Goal: Task Accomplishment & Management: Complete application form

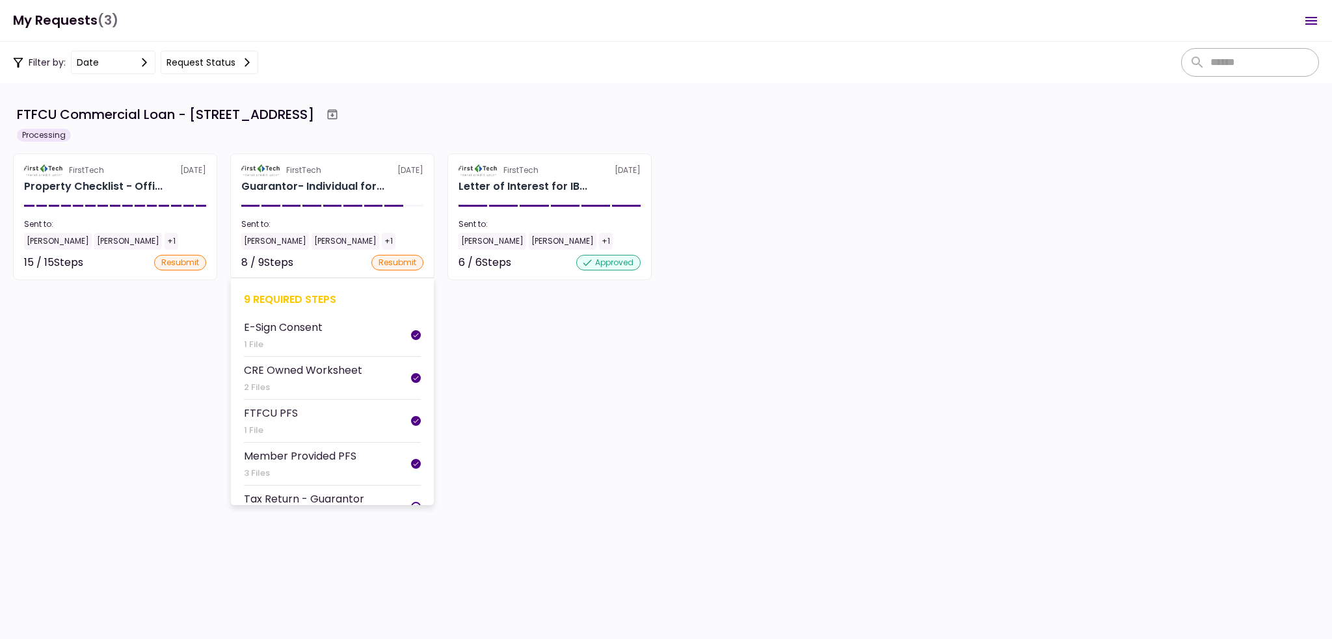
click at [284, 191] on div "Guarantor- Individual for..." at bounding box center [312, 187] width 143 height 16
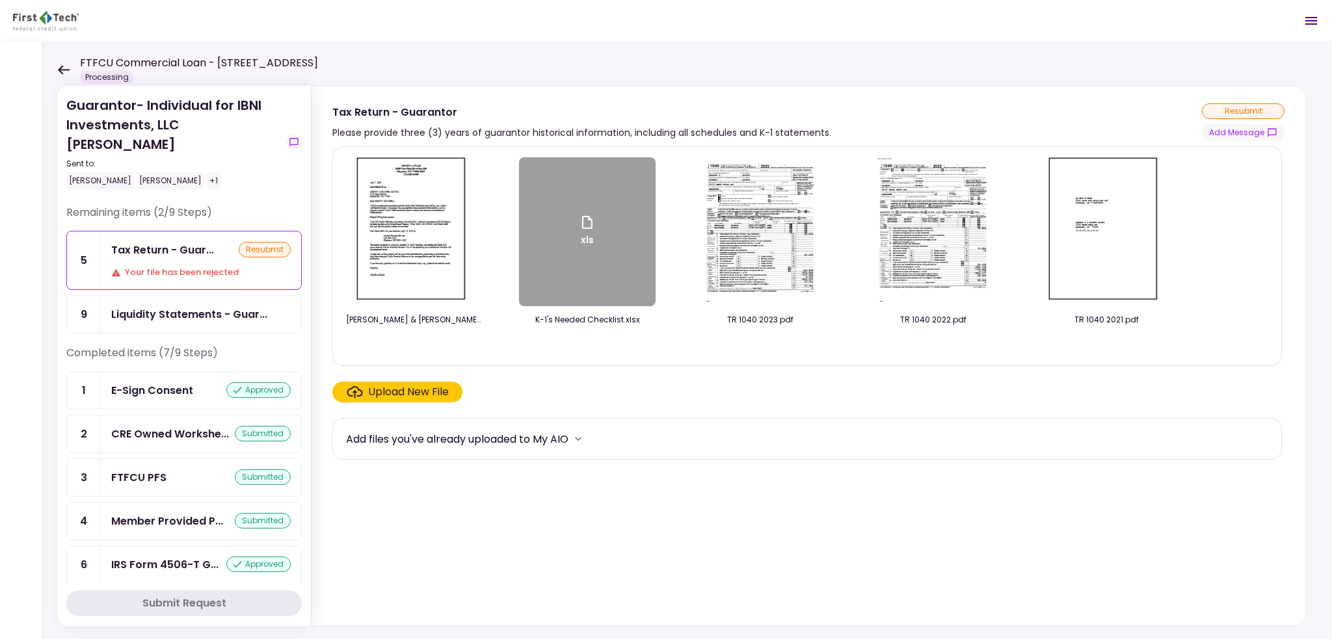
click at [66, 66] on icon at bounding box center [63, 70] width 12 height 10
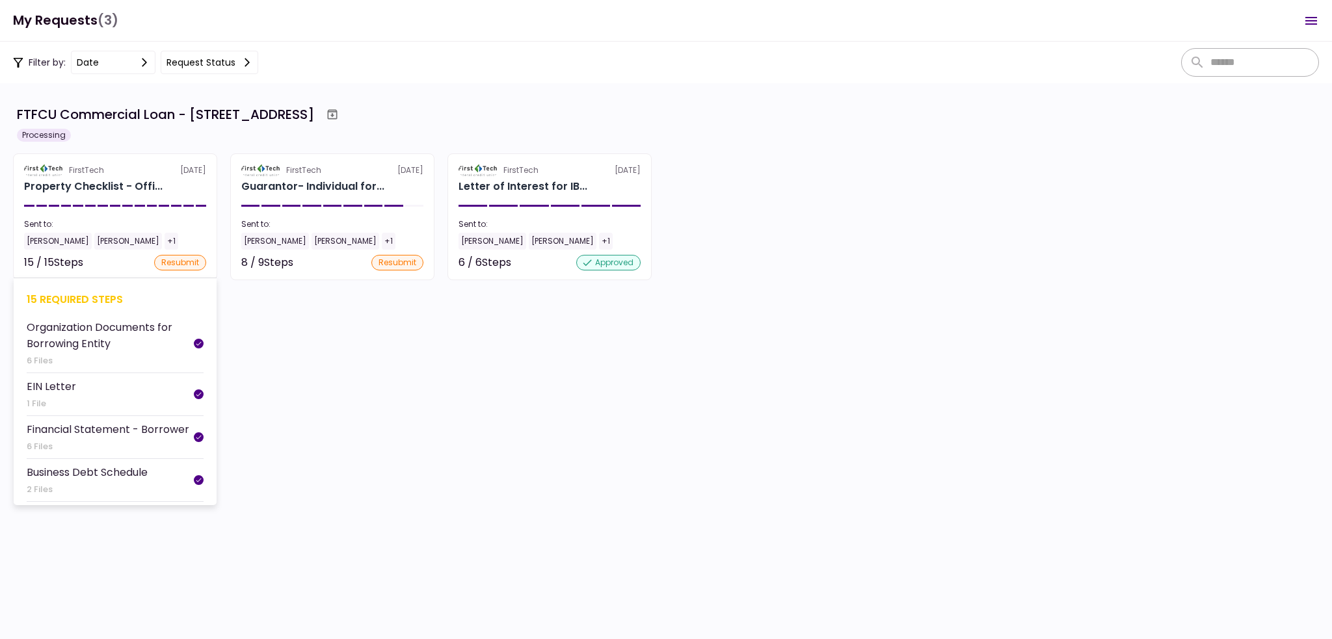
click at [135, 169] on div "FirstTech [DATE]" at bounding box center [115, 171] width 182 height 12
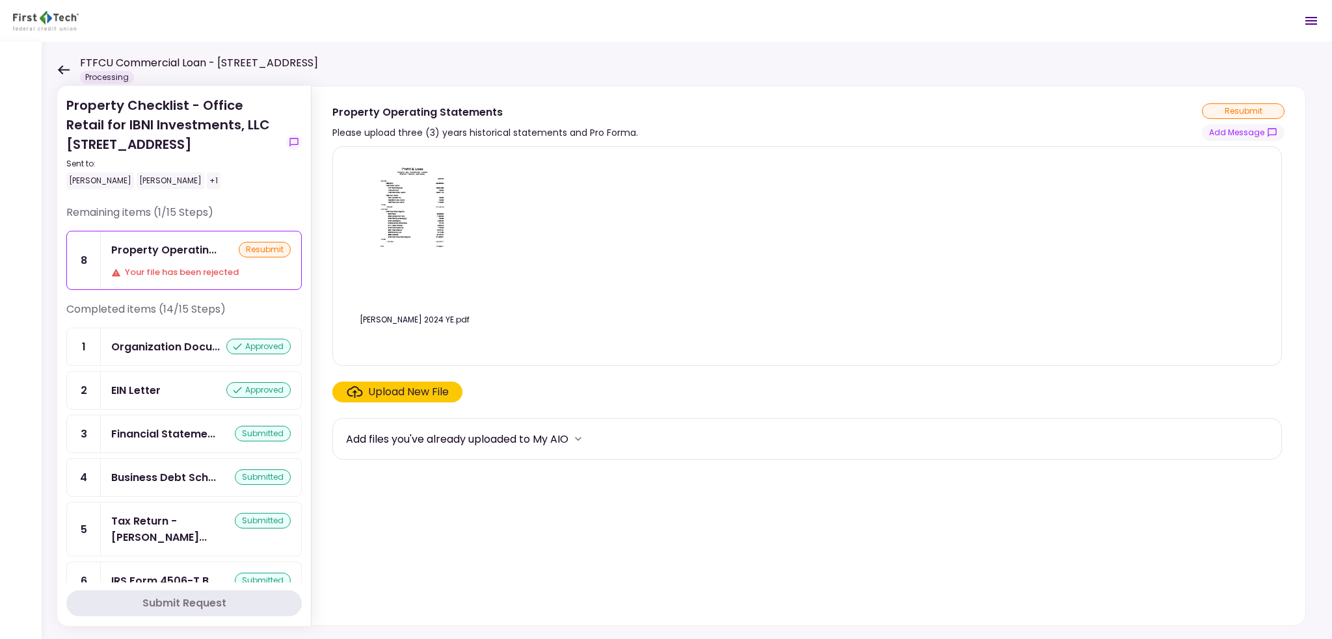
click at [67, 68] on icon at bounding box center [63, 70] width 12 height 10
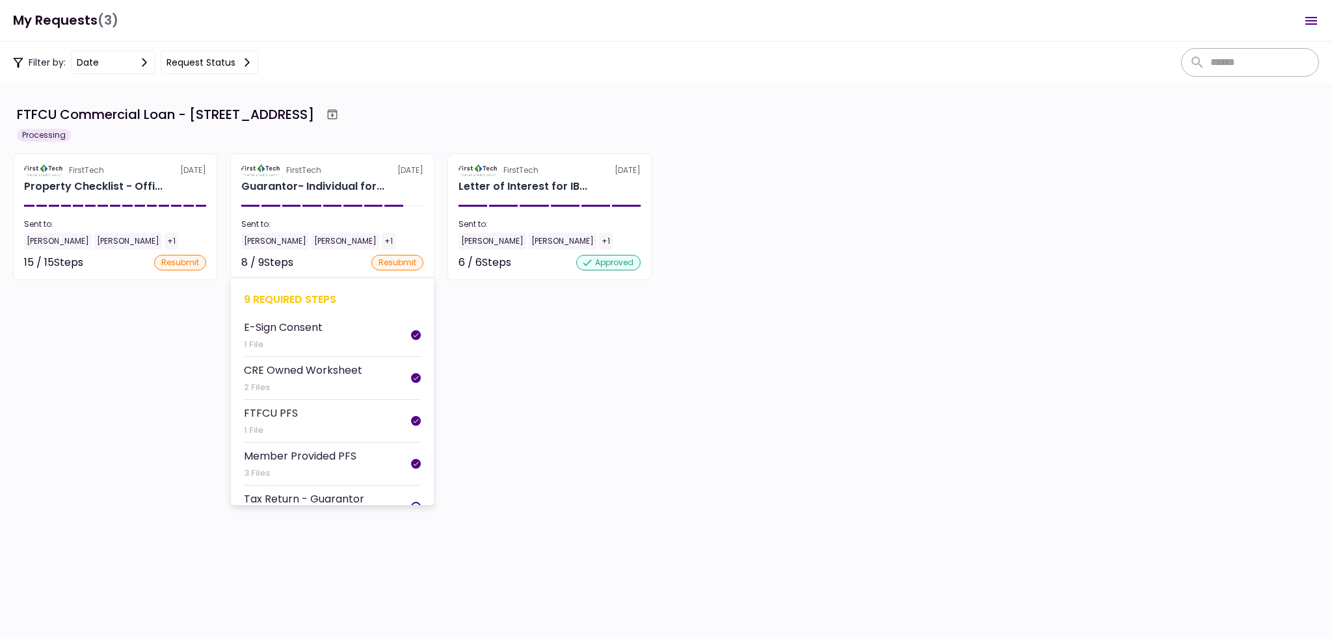
click at [338, 199] on section "FirstTech [DATE] Guarantor- Individual for... Sent to: [PERSON_NAME] [PERSON_NA…" at bounding box center [332, 217] width 204 height 127
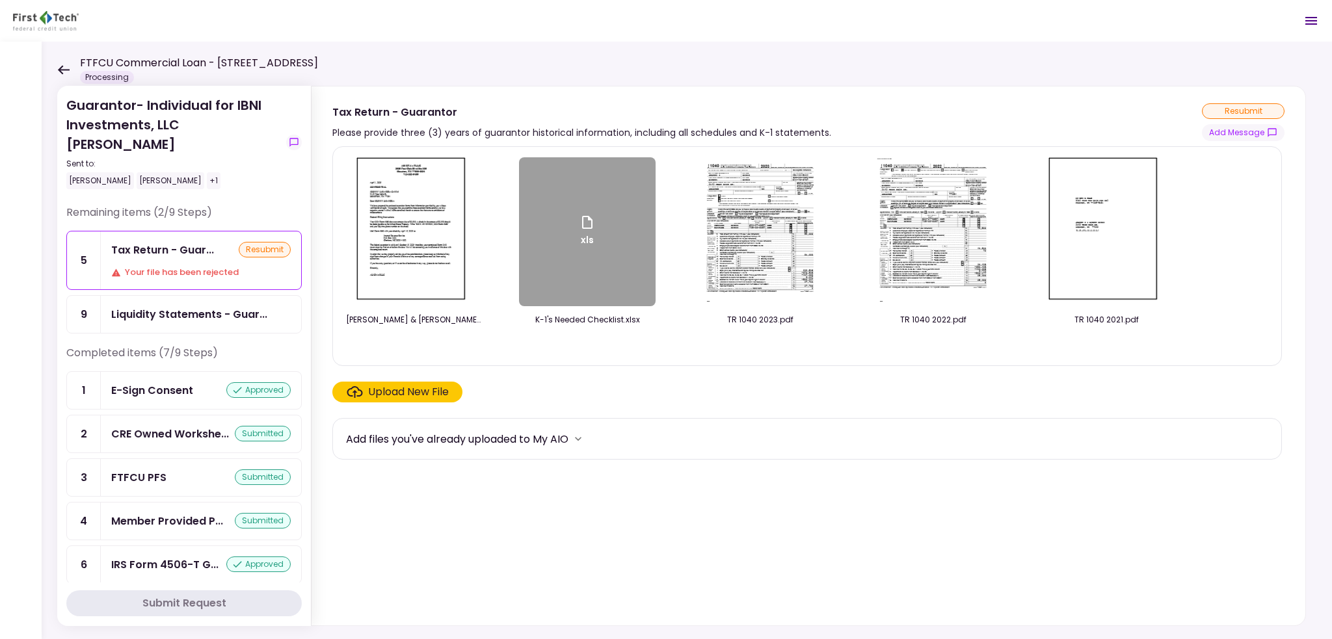
click at [63, 68] on icon at bounding box center [63, 70] width 12 height 10
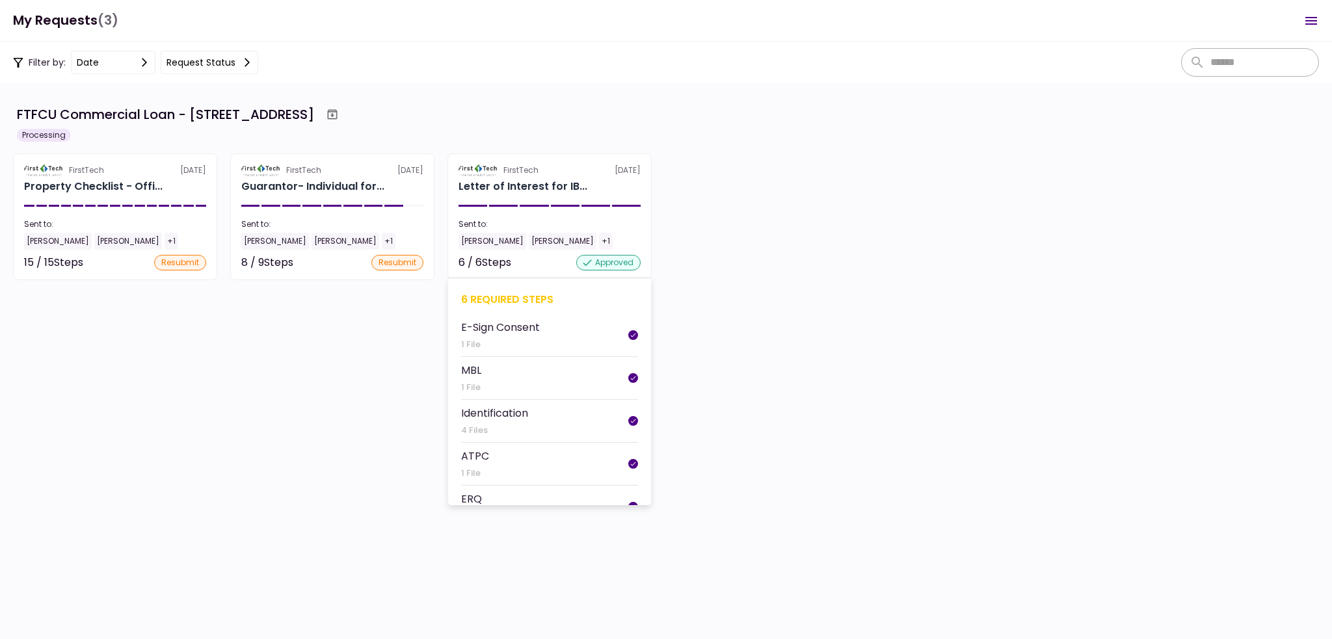
click at [505, 198] on section "FirstTech [DATE] Letter of Interest for IB... Sent to: [PERSON_NAME] Sheffield …" at bounding box center [550, 217] width 204 height 127
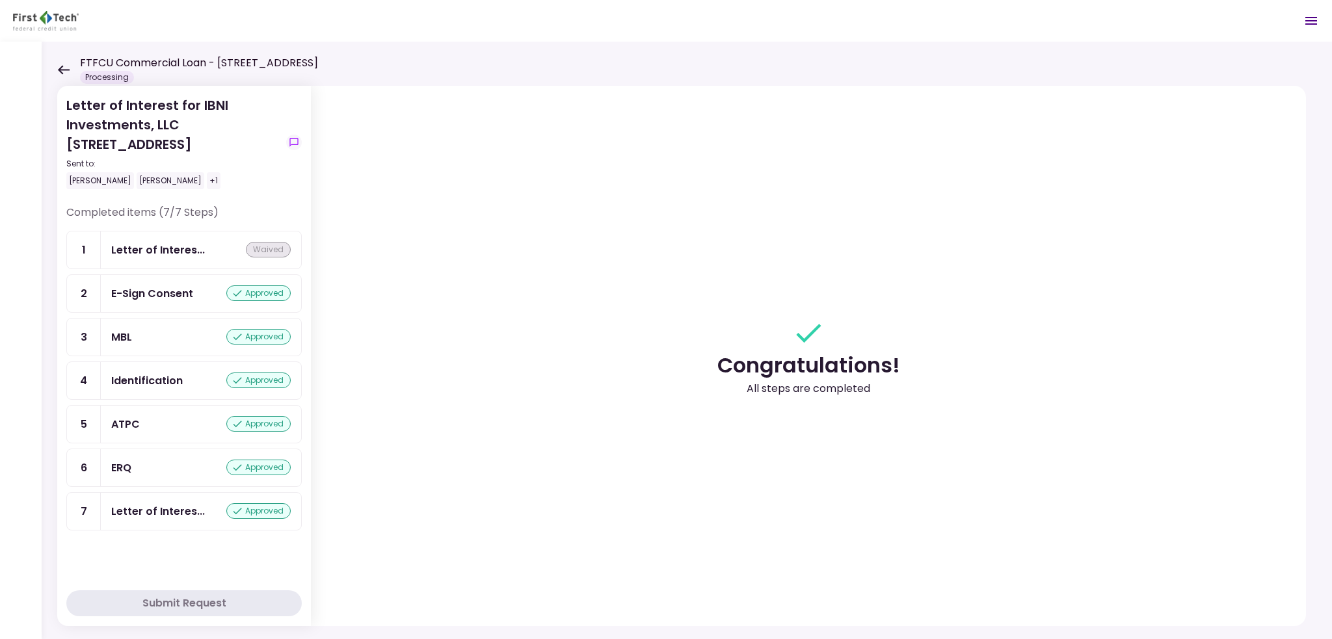
click at [60, 66] on icon at bounding box center [63, 70] width 12 height 10
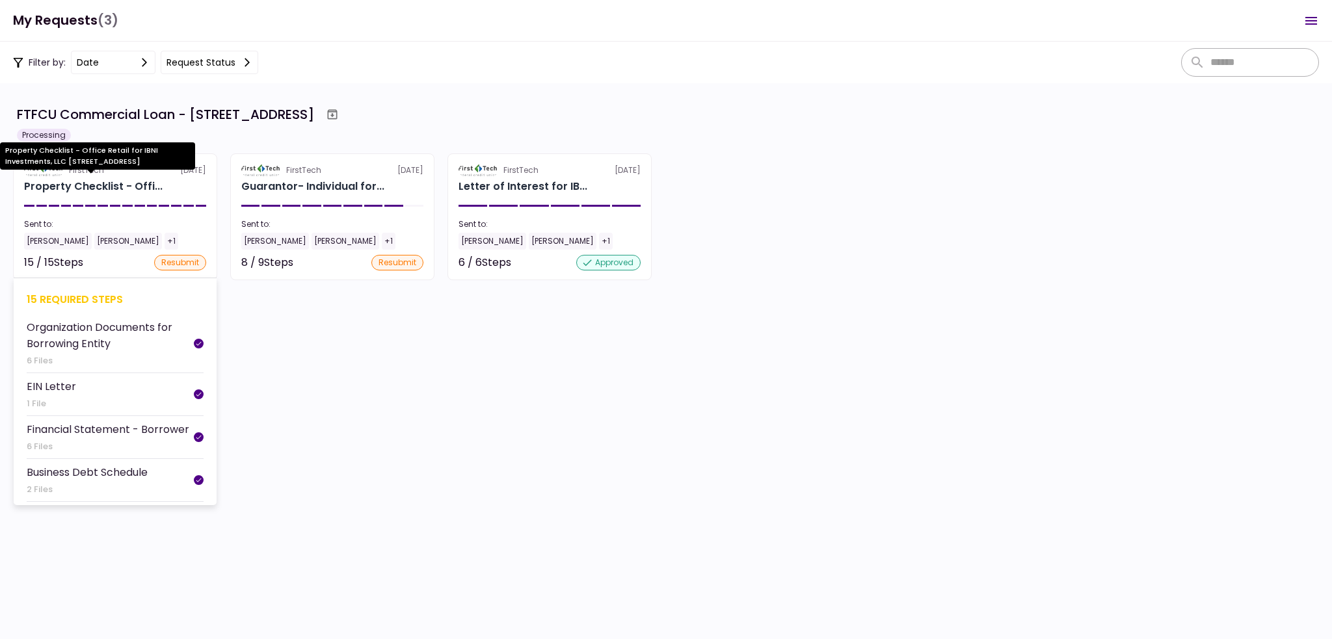
click at [98, 187] on div "Property Checklist - Offi..." at bounding box center [93, 187] width 139 height 16
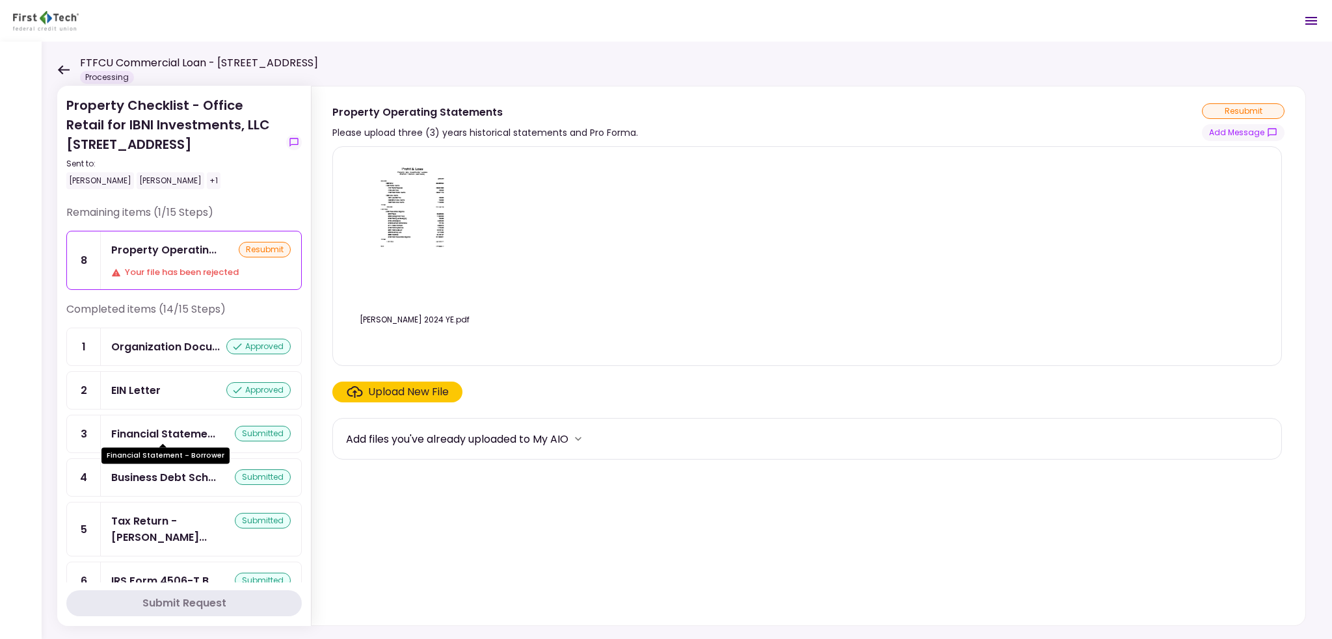
click at [188, 437] on div "Financial Stateme..." at bounding box center [163, 434] width 104 height 16
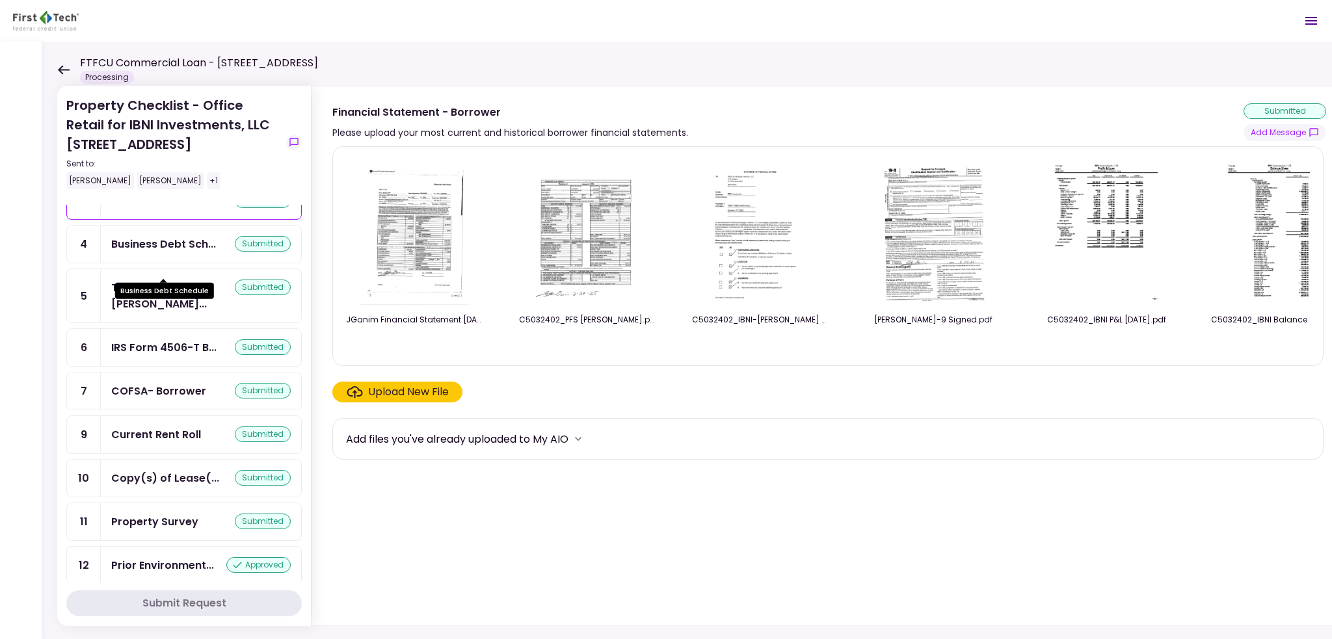
scroll to position [168, 0]
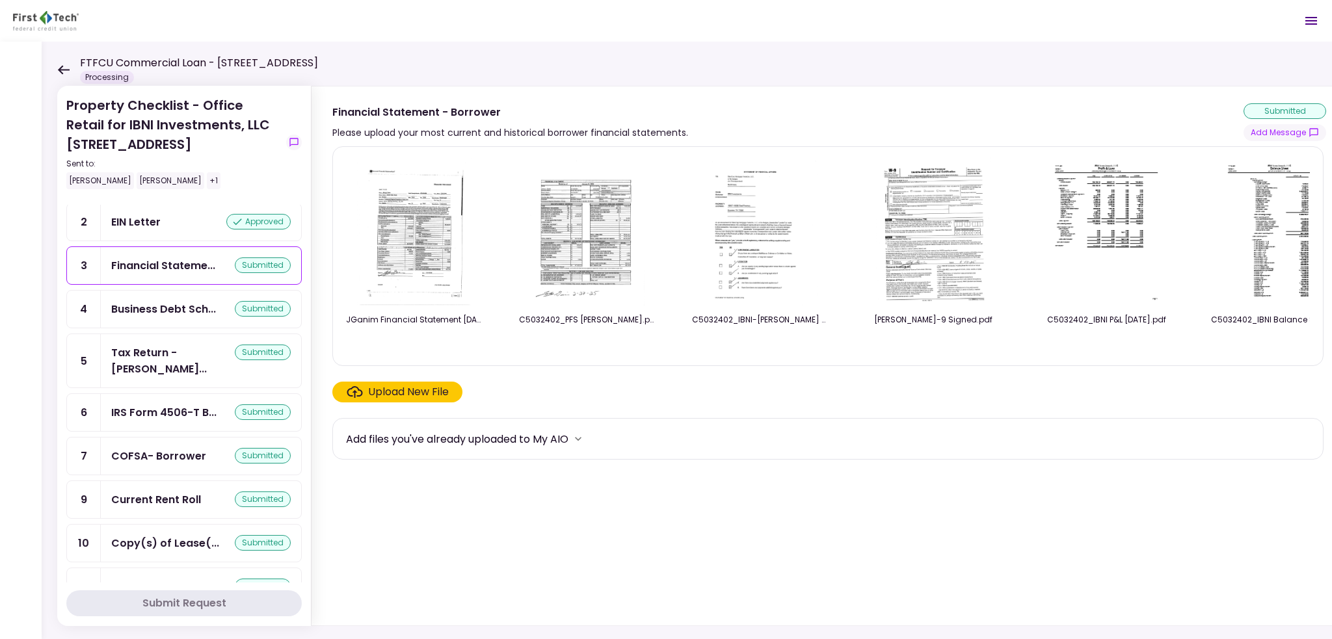
click at [384, 398] on div "Upload New File" at bounding box center [408, 392] width 81 height 16
click at [0, 0] on input "Upload New File" at bounding box center [0, 0] width 0 height 0
click at [64, 66] on icon at bounding box center [63, 70] width 12 height 10
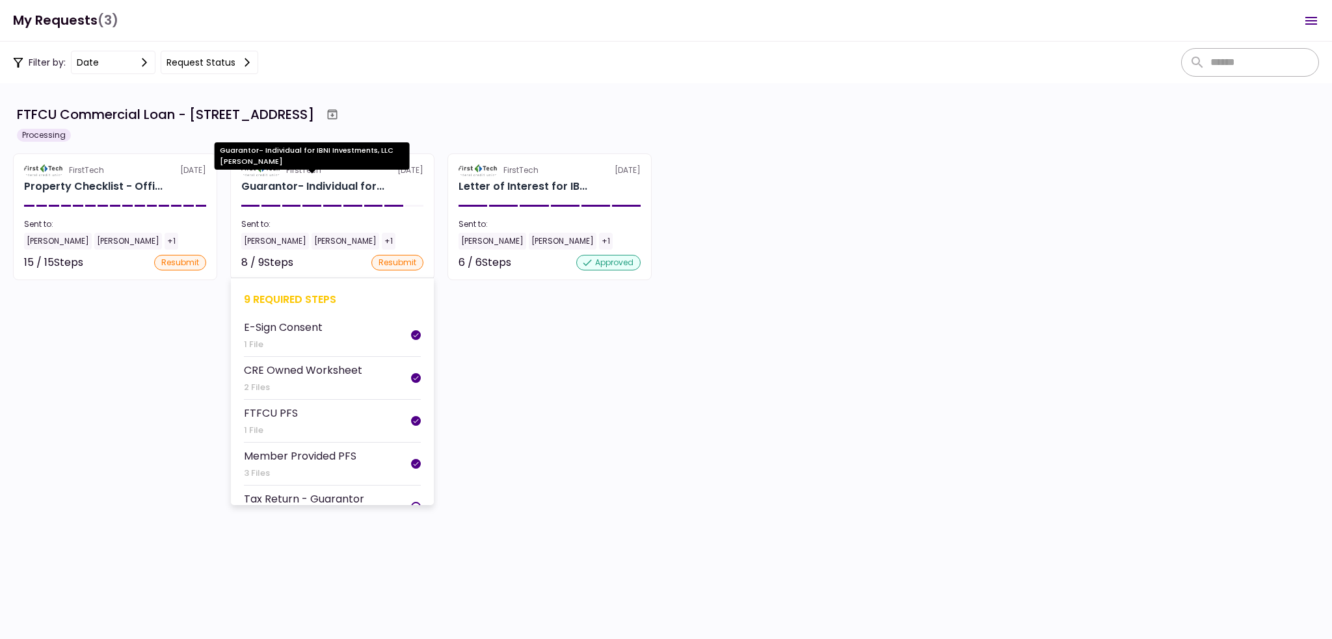
click at [334, 185] on div "Guarantor- Individual for..." at bounding box center [312, 187] width 143 height 16
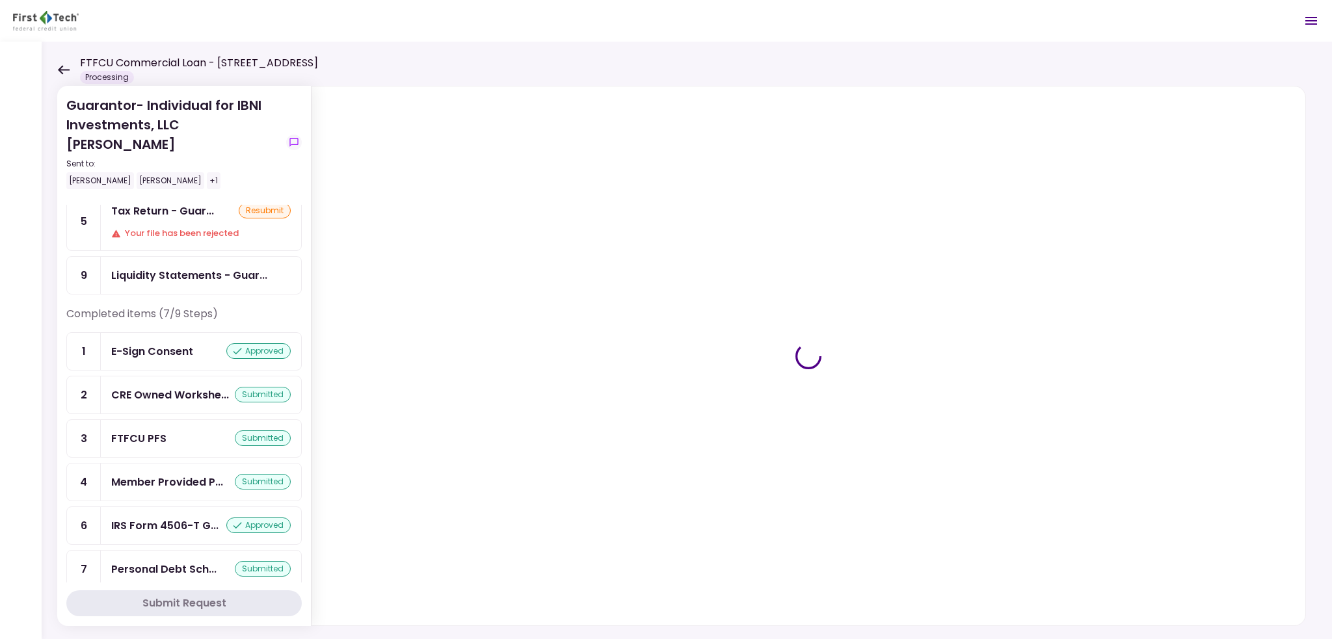
scroll to position [72, 0]
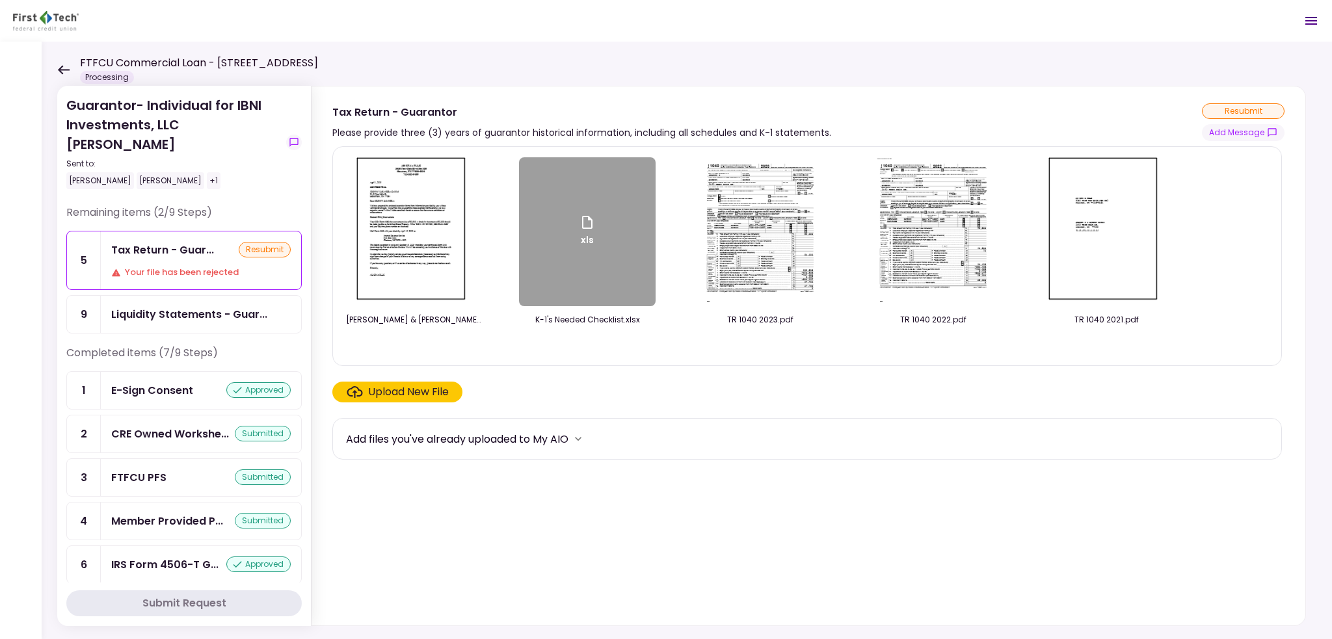
click at [62, 67] on icon at bounding box center [63, 70] width 12 height 10
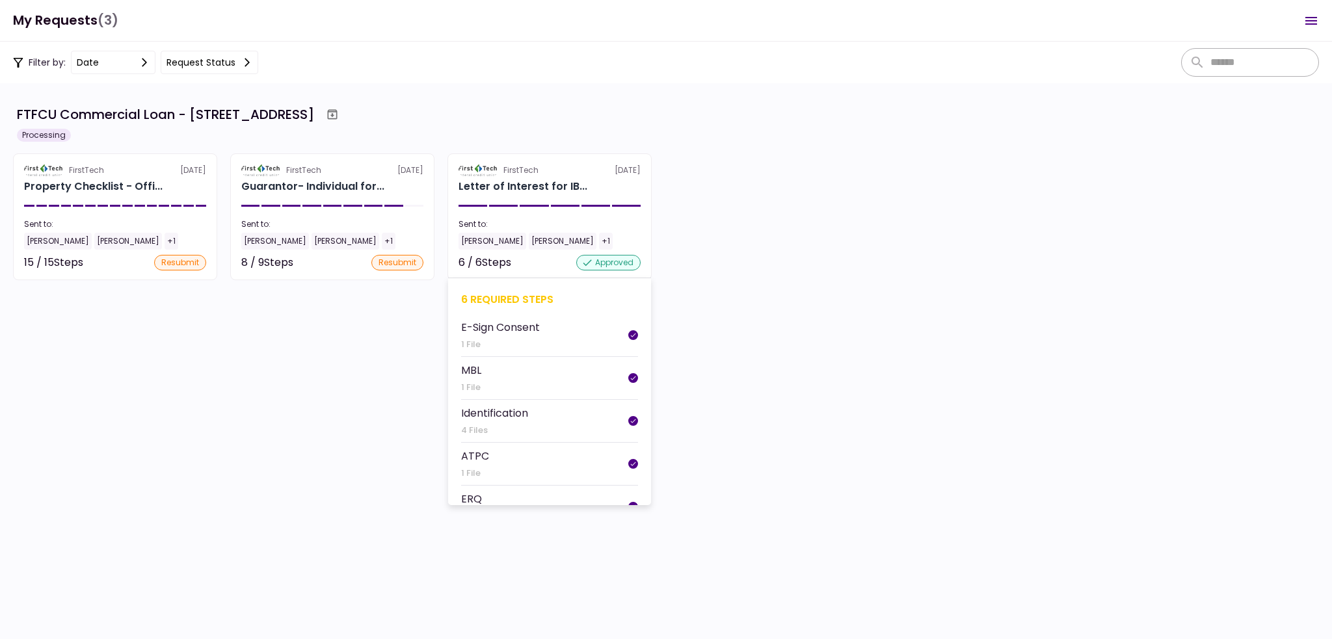
click at [592, 208] on section "FirstTech [DATE] Letter of Interest for IB... Sent to: [PERSON_NAME] Sheffield …" at bounding box center [550, 217] width 204 height 127
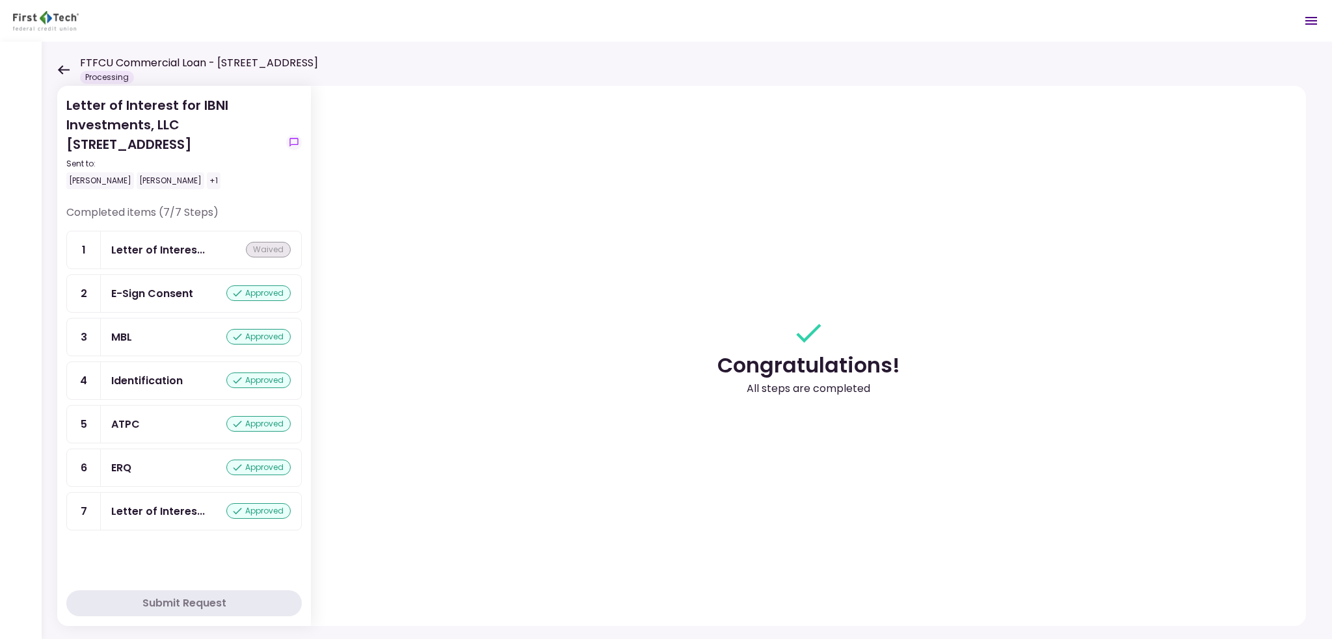
click at [63, 66] on icon at bounding box center [63, 70] width 12 height 10
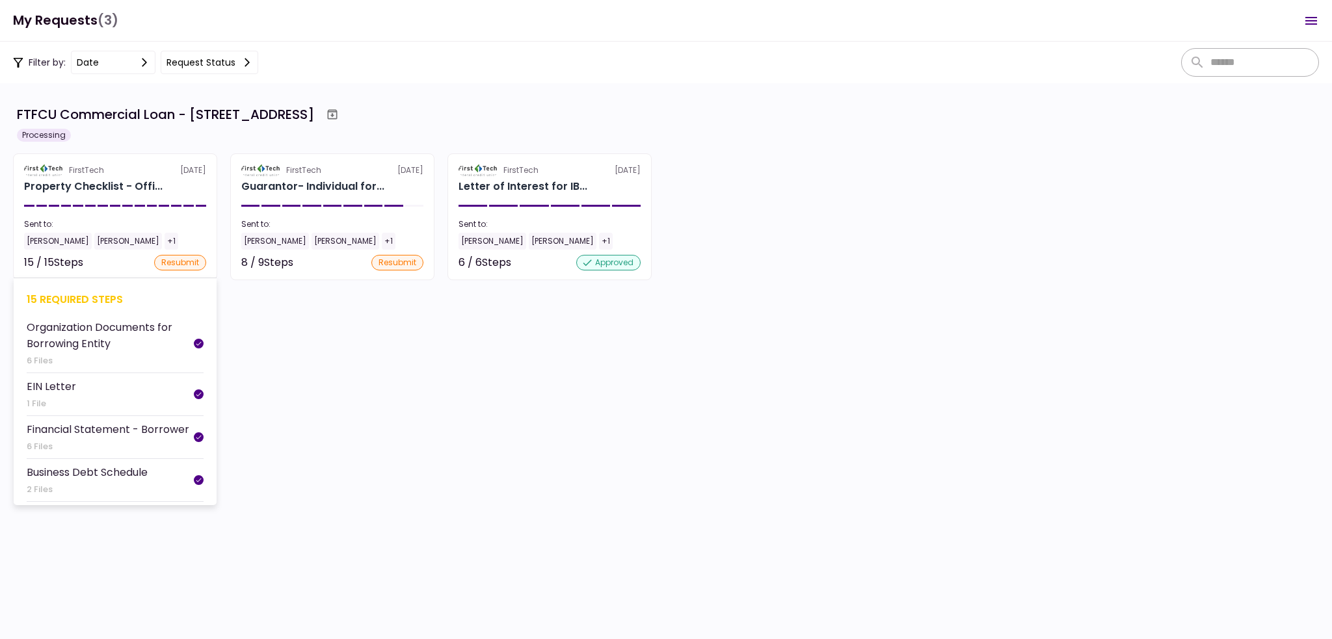
click at [119, 185] on div "Property Checklist - Offi..." at bounding box center [93, 187] width 139 height 16
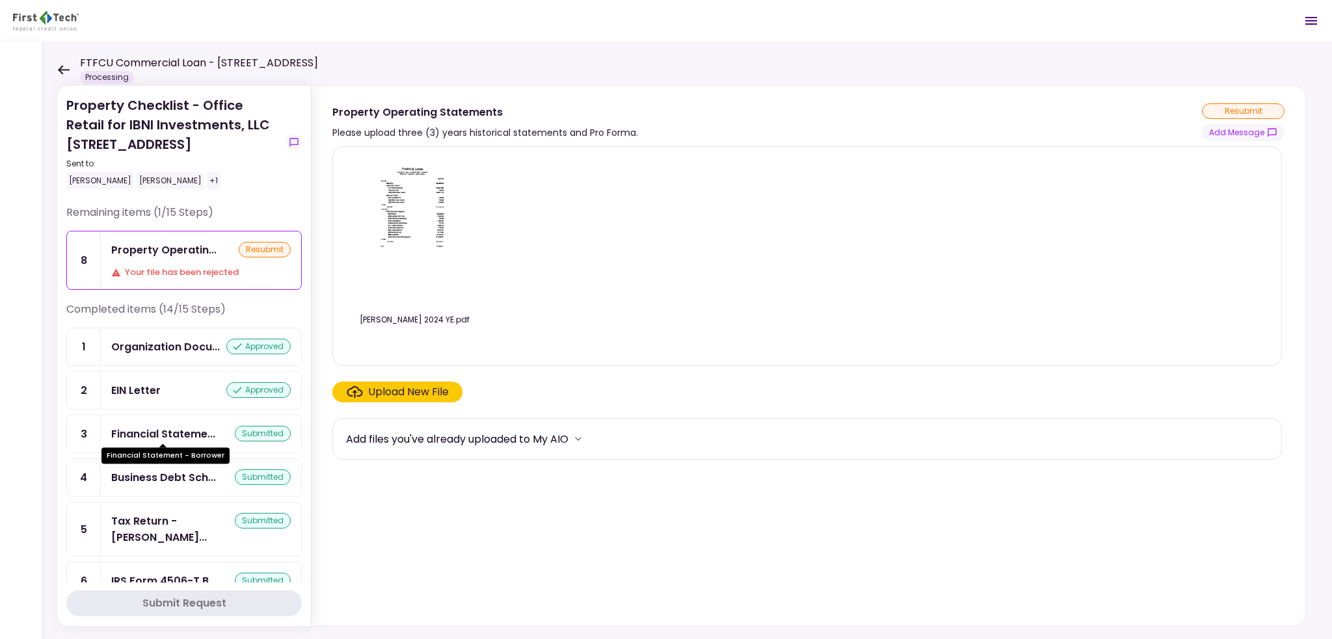
click at [194, 427] on div "Financial Stateme..." at bounding box center [163, 434] width 104 height 16
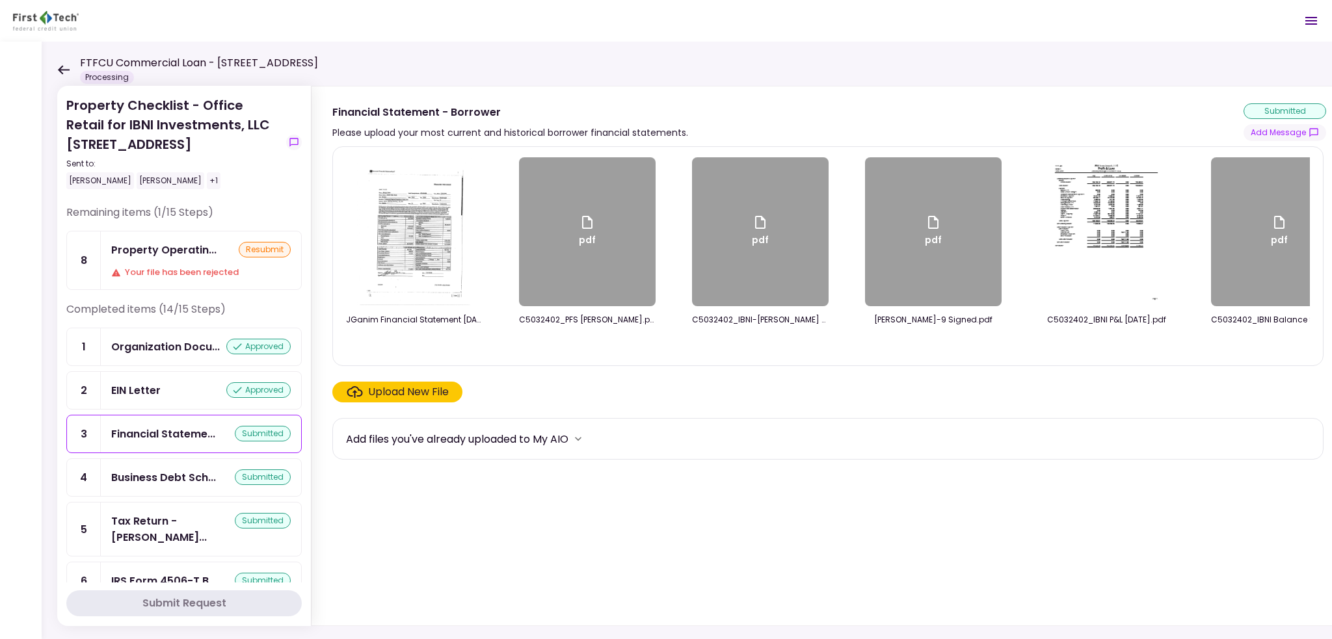
click at [421, 395] on div "Upload New File" at bounding box center [408, 392] width 81 height 16
click at [0, 0] on input "Upload New File" at bounding box center [0, 0] width 0 height 0
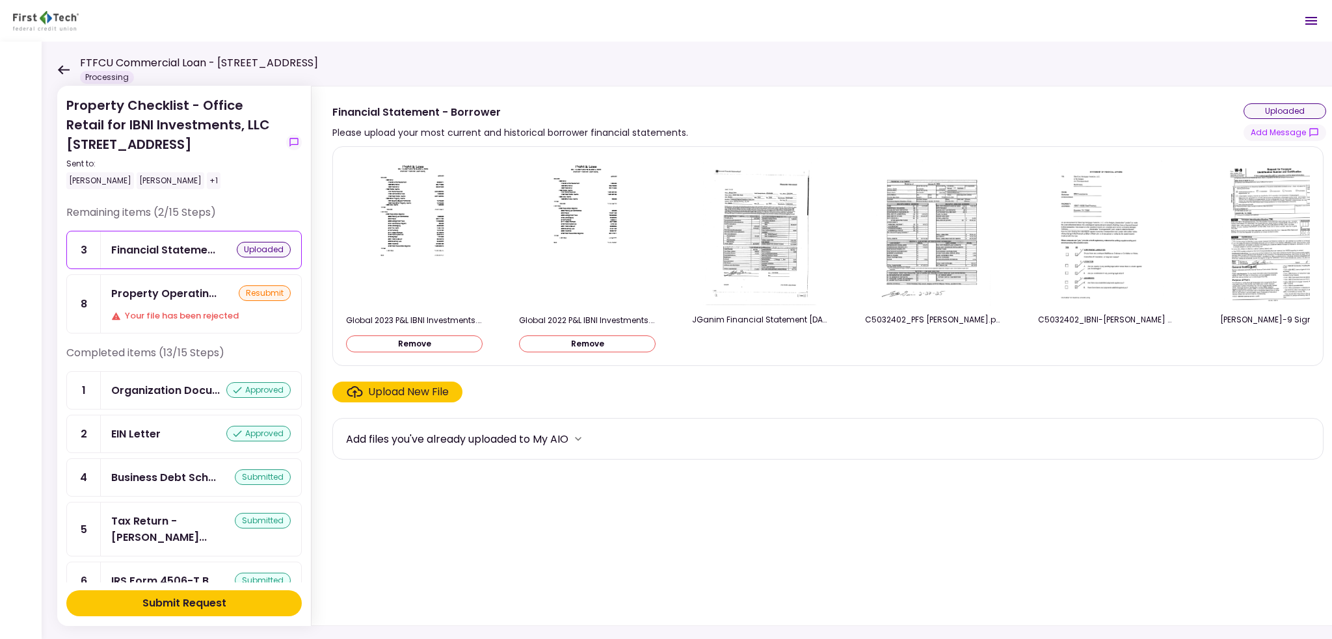
click at [440, 339] on button "Remove" at bounding box center [414, 344] width 137 height 17
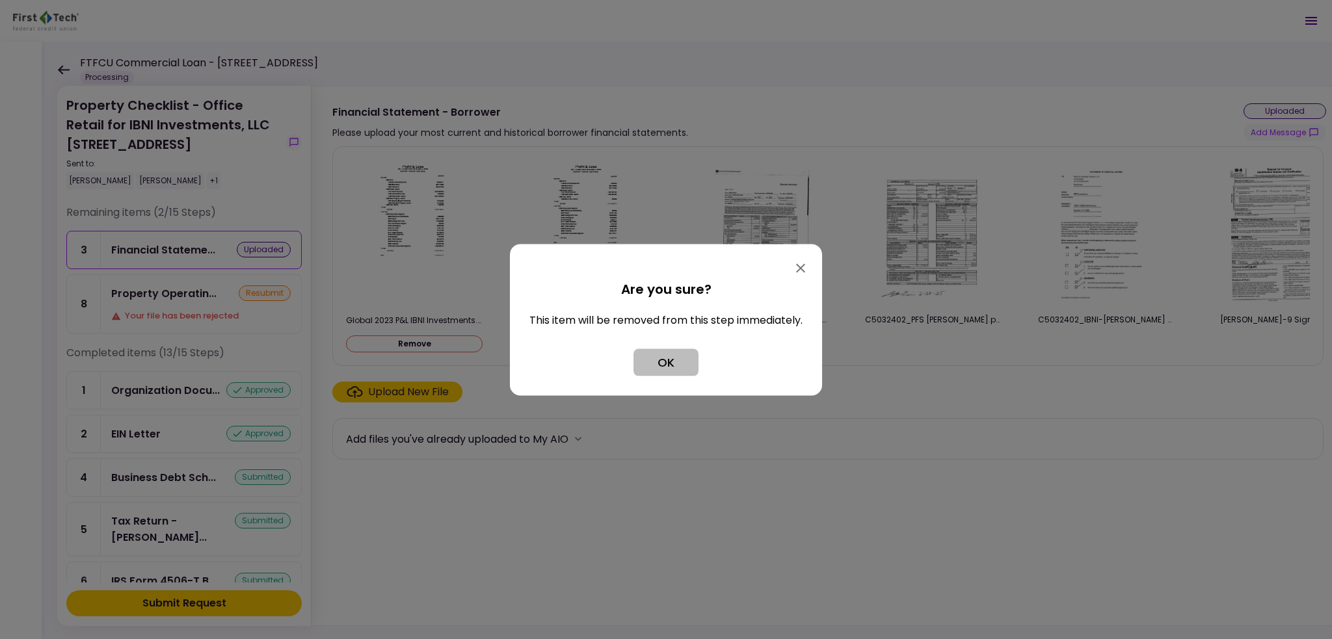
click at [671, 352] on button "OK" at bounding box center [666, 362] width 65 height 27
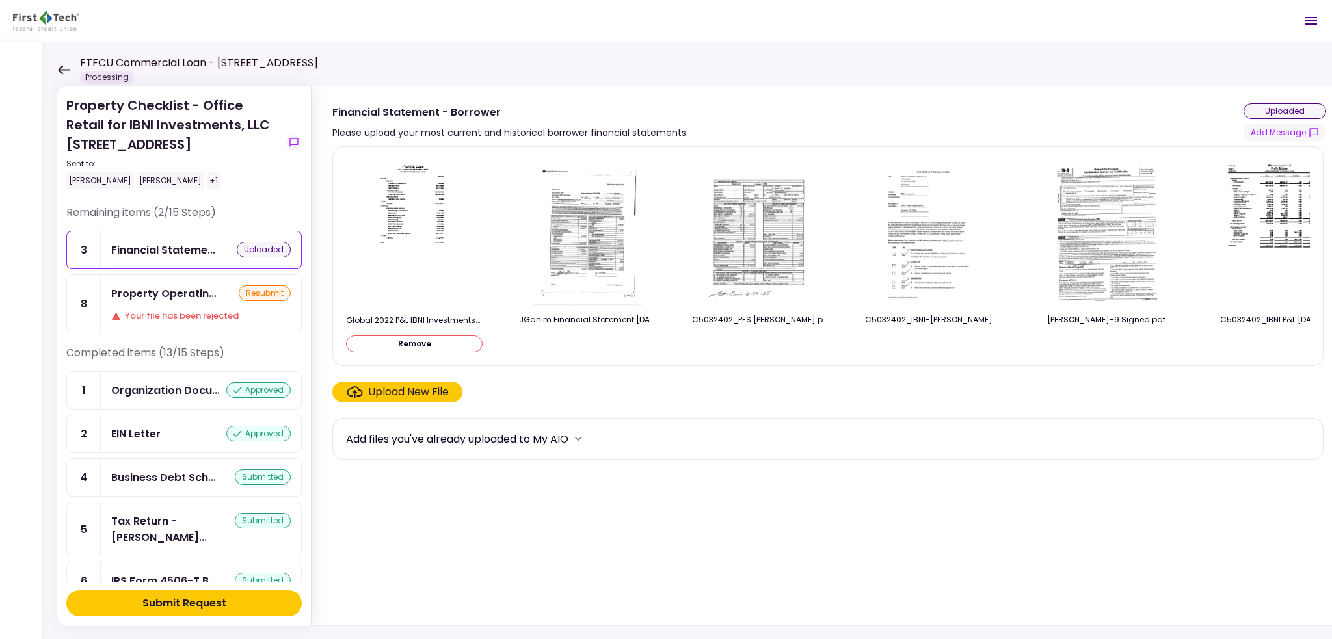
click at [445, 338] on button "Remove" at bounding box center [414, 344] width 137 height 17
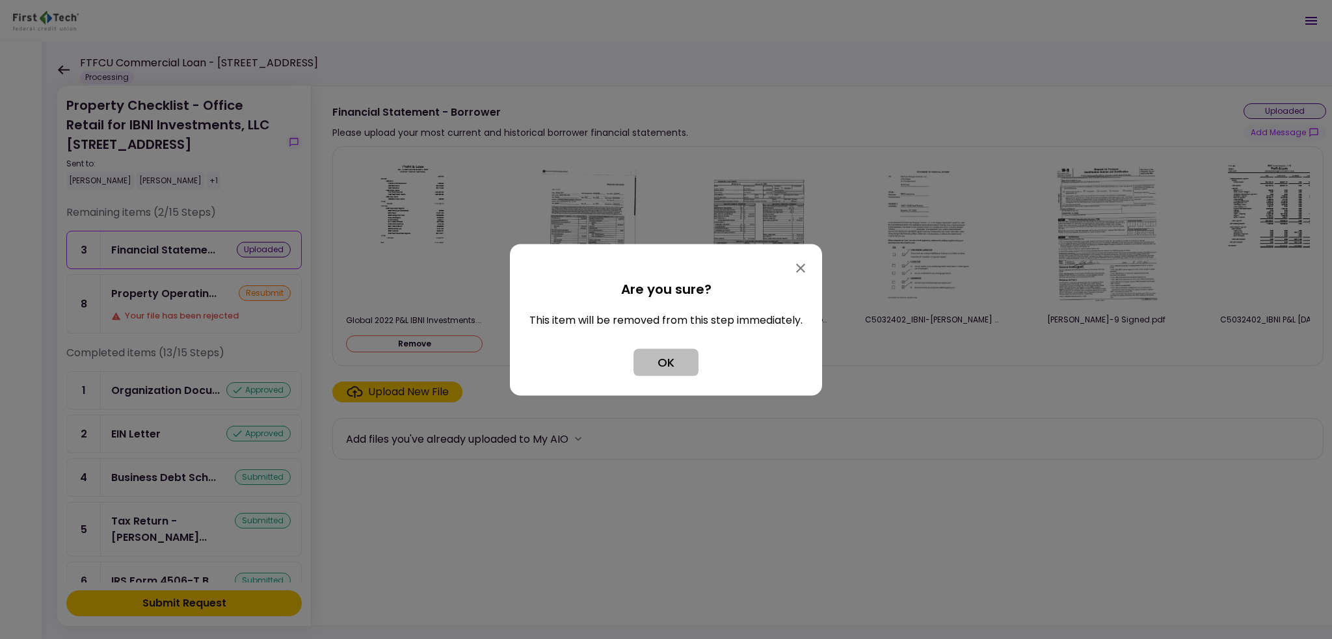
click at [671, 355] on button "OK" at bounding box center [666, 362] width 65 height 27
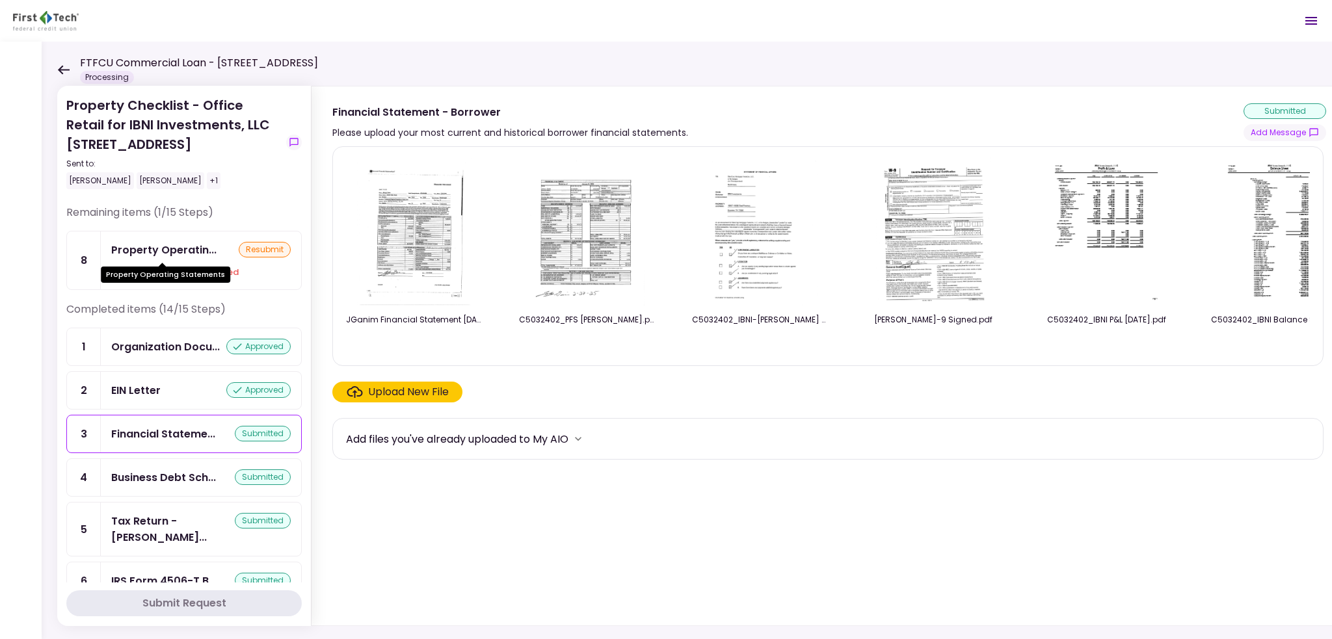
click at [172, 247] on div "Property Operatin..." at bounding box center [163, 250] width 105 height 16
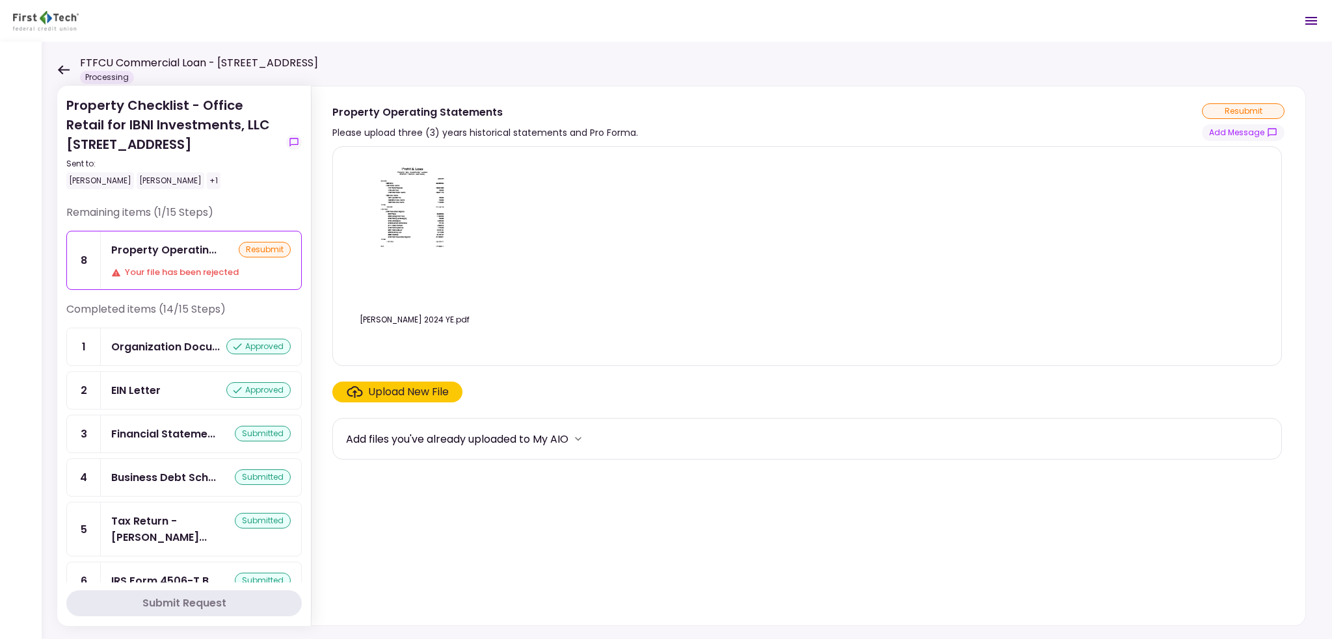
click at [60, 67] on icon at bounding box center [64, 69] width 12 height 9
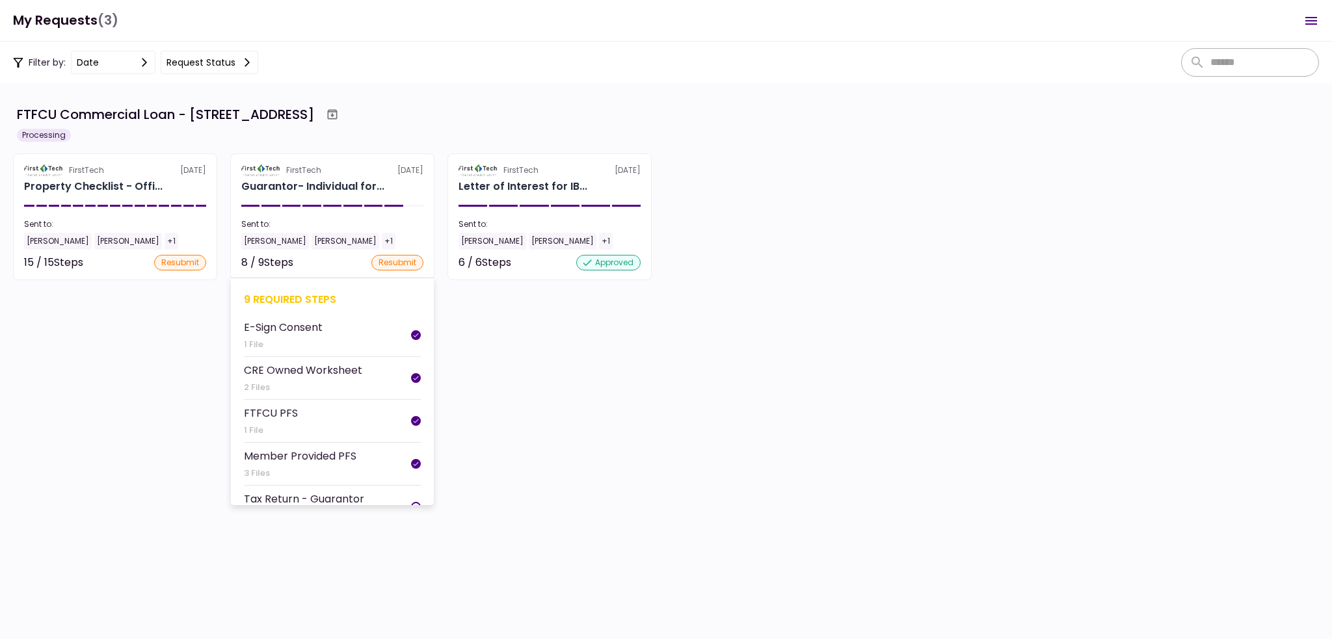
click at [332, 202] on section "FirstTech [DATE] Guarantor- Individual for... Sent to: [PERSON_NAME] [PERSON_NA…" at bounding box center [332, 217] width 204 height 127
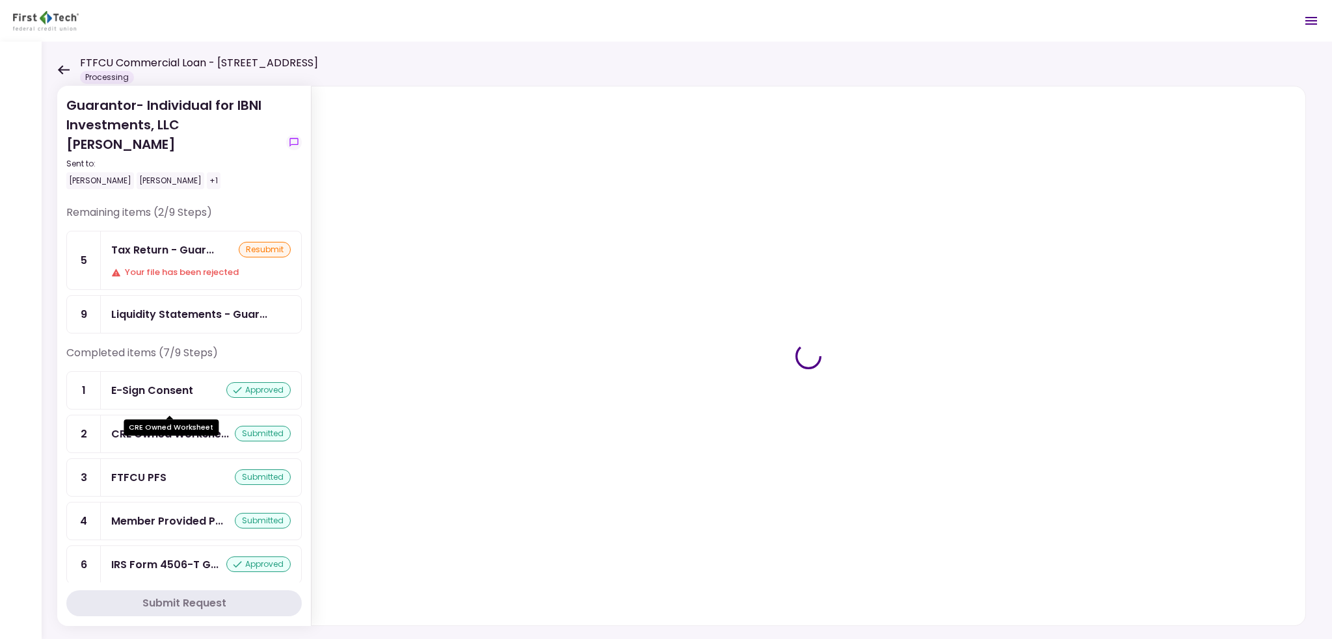
scroll to position [65, 0]
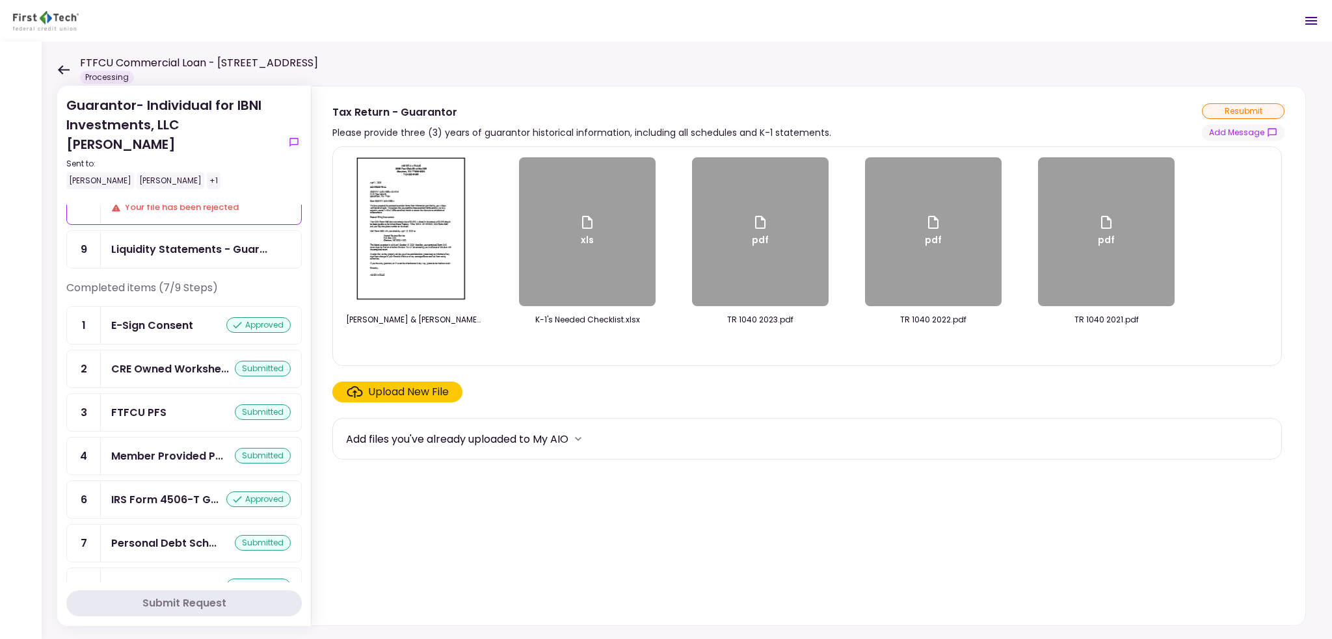
scroll to position [72, 0]
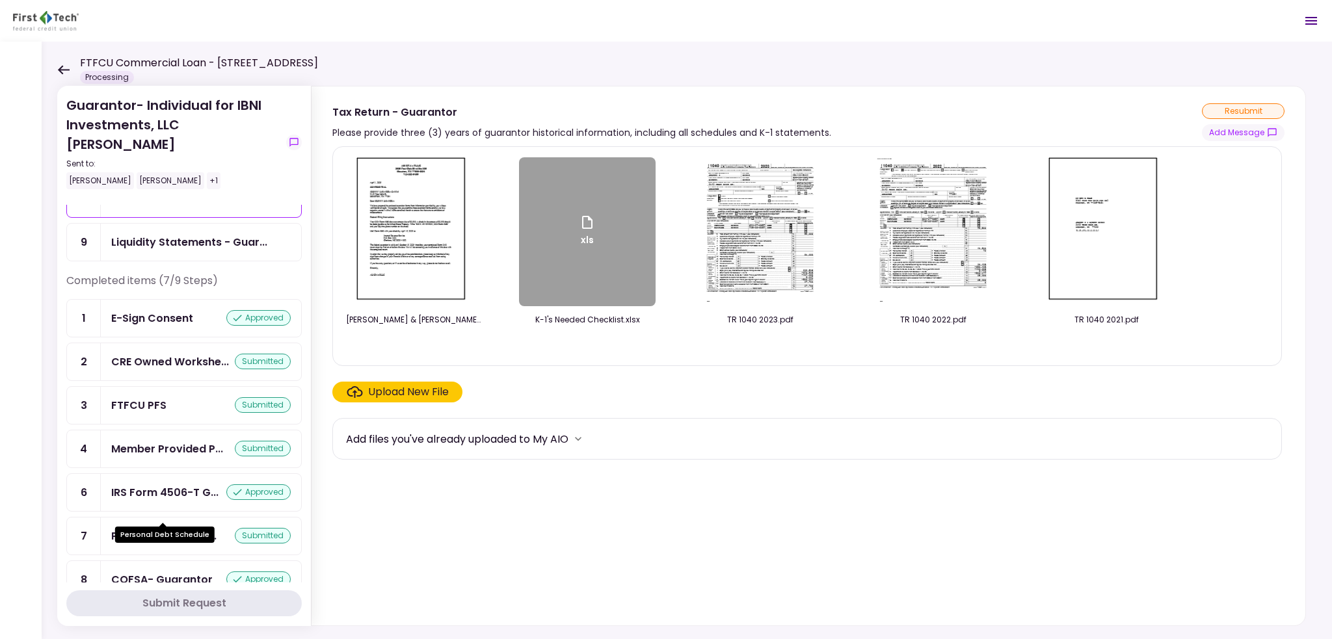
click at [195, 528] on div "Personal Debt Sch..." at bounding box center [163, 536] width 105 height 16
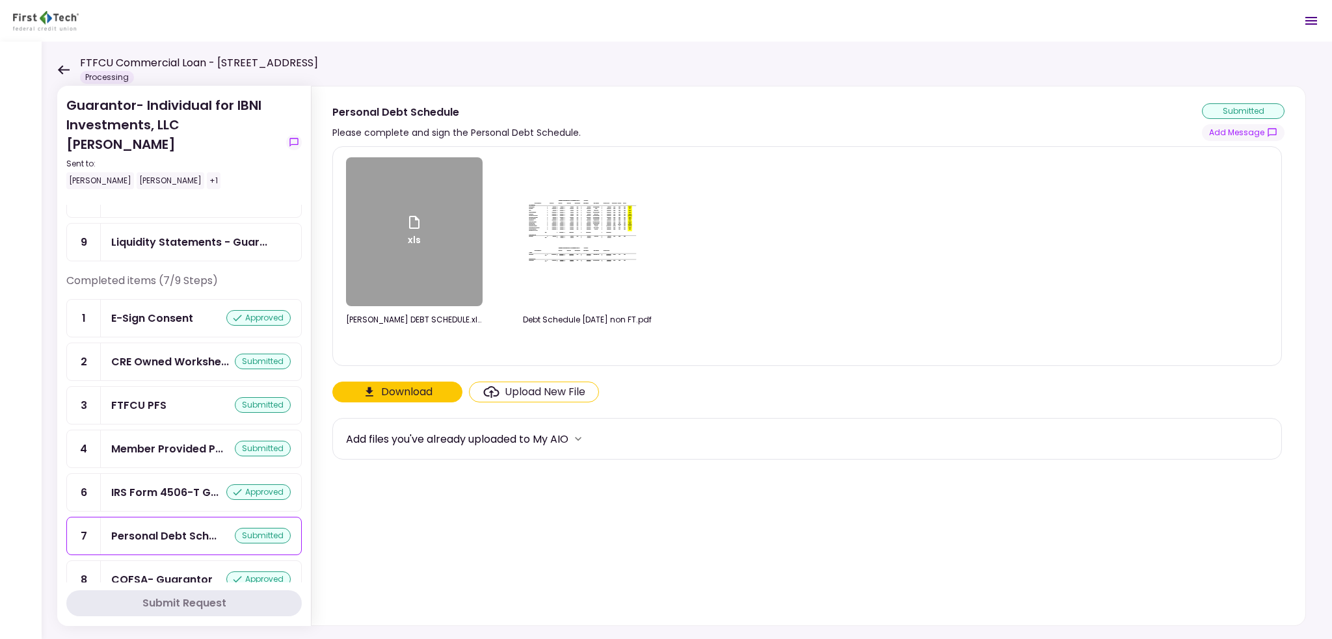
click at [194, 572] on div "COFSA- Guarantor" at bounding box center [161, 580] width 101 height 16
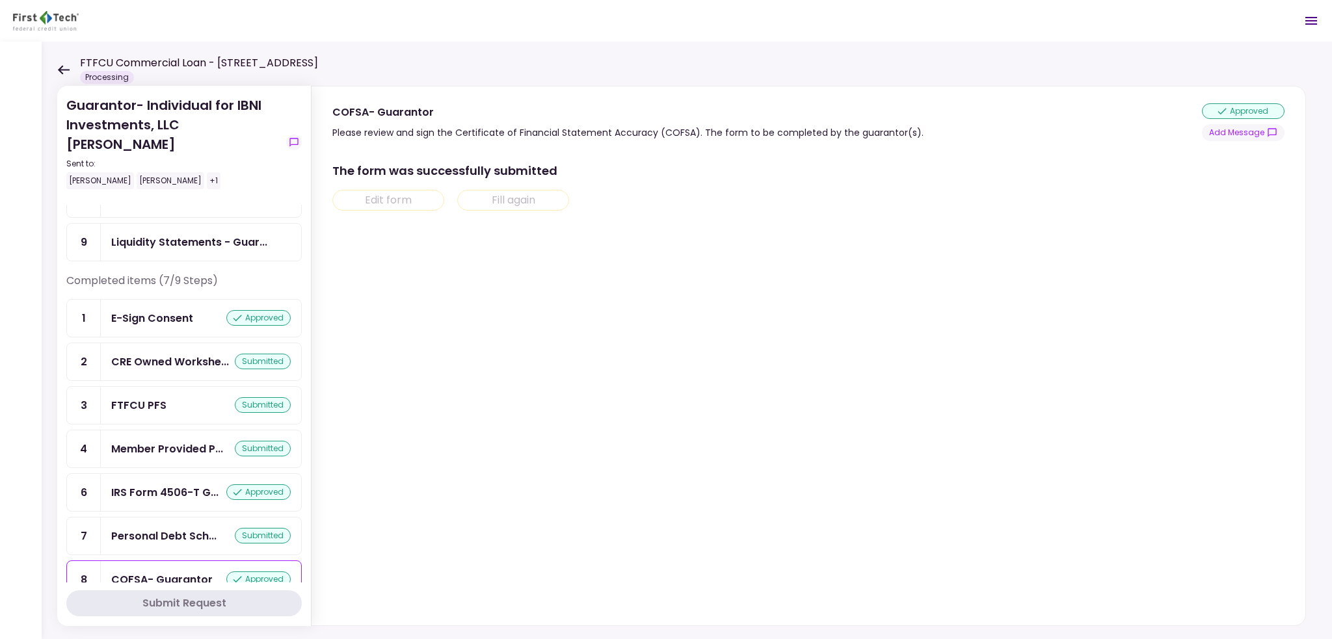
click at [171, 474] on div "IRS Form 4506-T G... approved" at bounding box center [201, 492] width 200 height 37
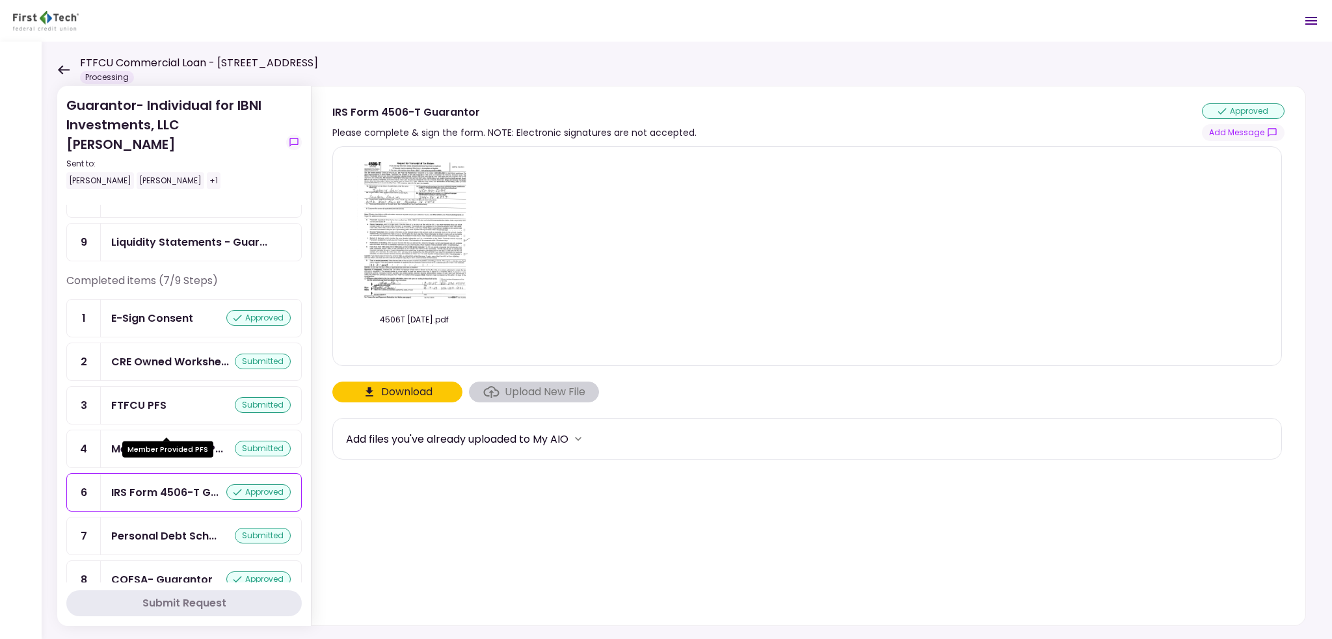
click at [170, 441] on div "Member Provided P..." at bounding box center [167, 449] width 112 height 16
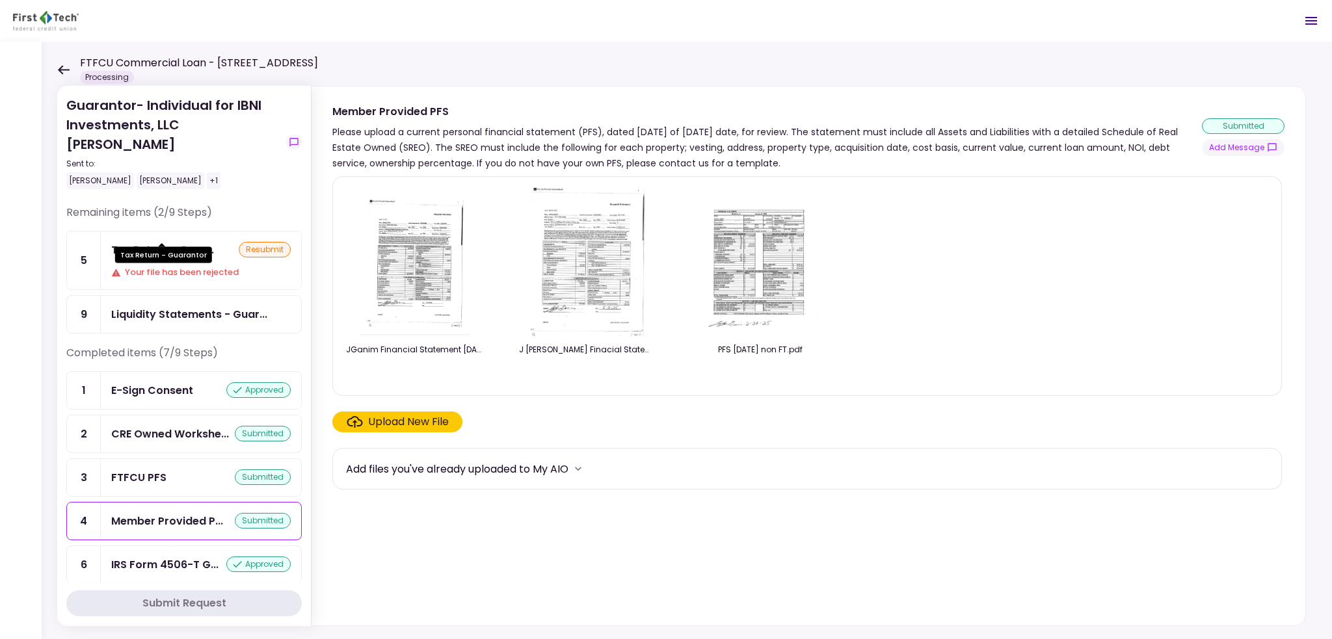
click at [182, 242] on div "Tax Return - Guar..." at bounding box center [162, 250] width 103 height 16
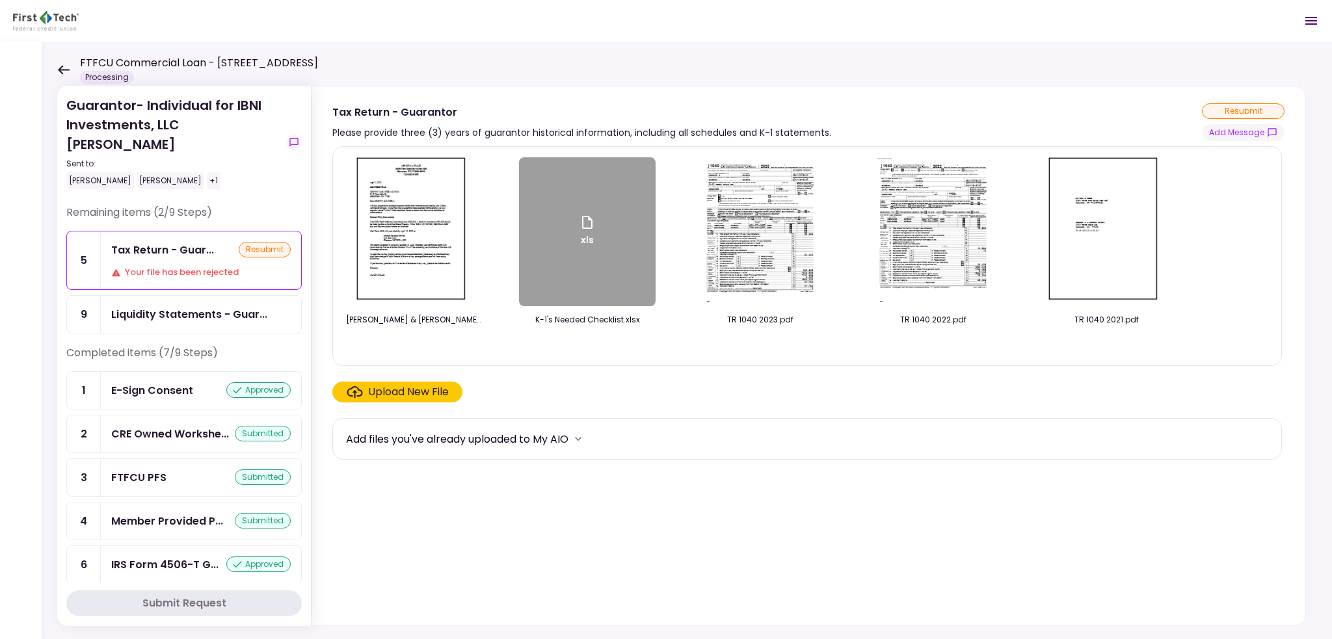
click at [422, 397] on div "Upload New File" at bounding box center [408, 392] width 81 height 16
click at [0, 0] on input "Upload New File" at bounding box center [0, 0] width 0 height 0
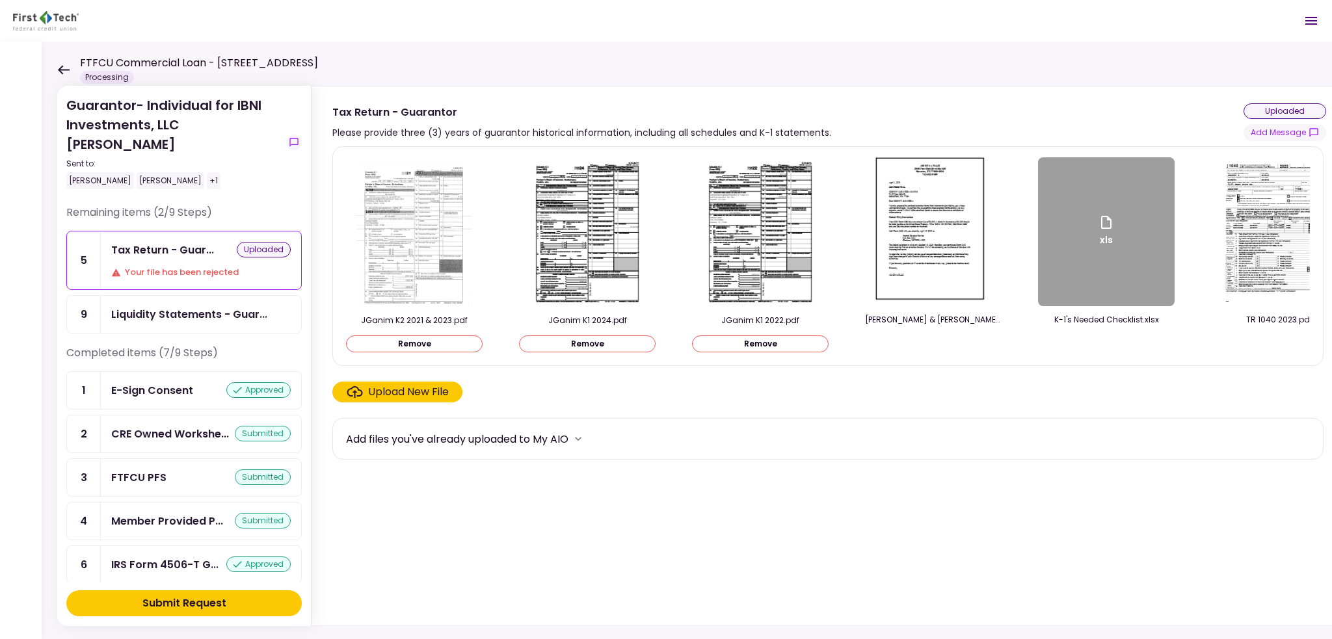
click at [214, 601] on div "Submit Request" at bounding box center [184, 604] width 84 height 16
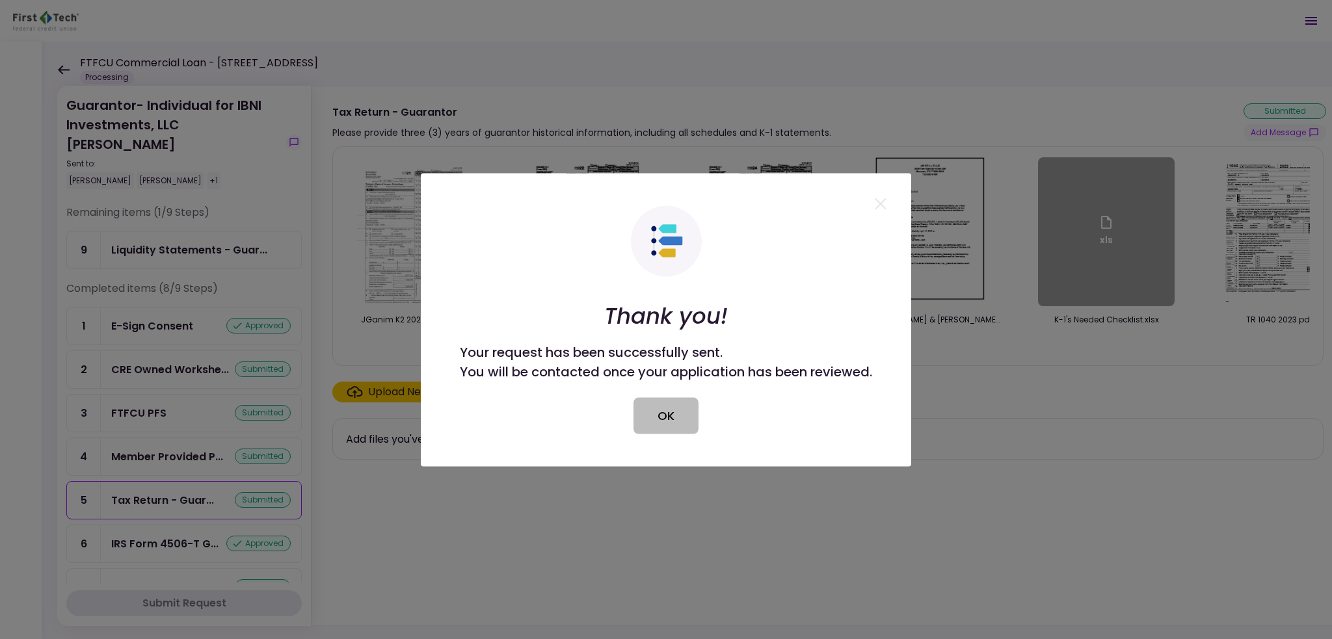
click at [686, 412] on button "OK" at bounding box center [666, 415] width 65 height 36
